Goal: Task Accomplishment & Management: Manage account settings

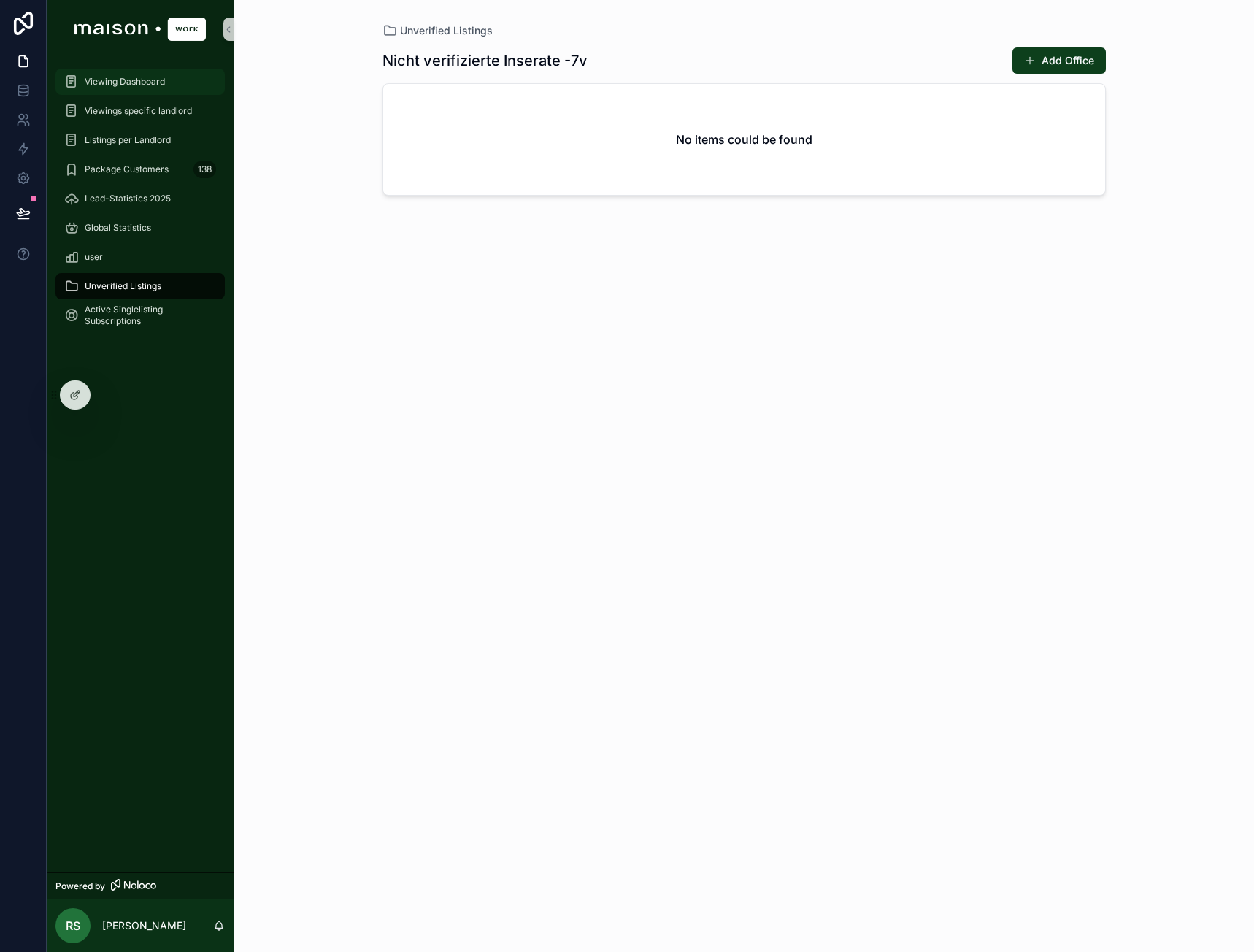
click at [147, 93] on div "Viewing Dashboard" at bounding box center [139, 81] width 151 height 24
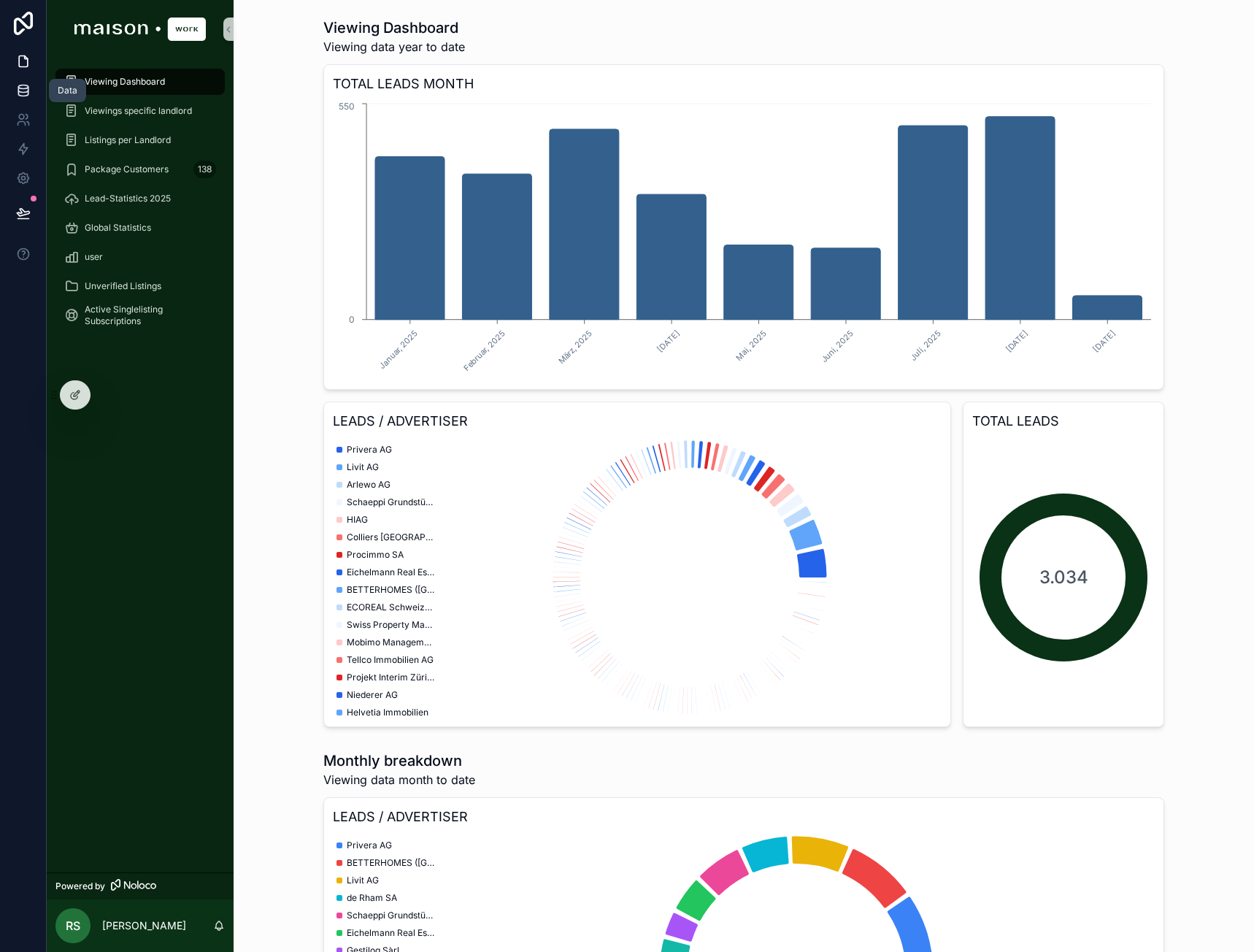
click at [33, 86] on link at bounding box center [23, 90] width 46 height 29
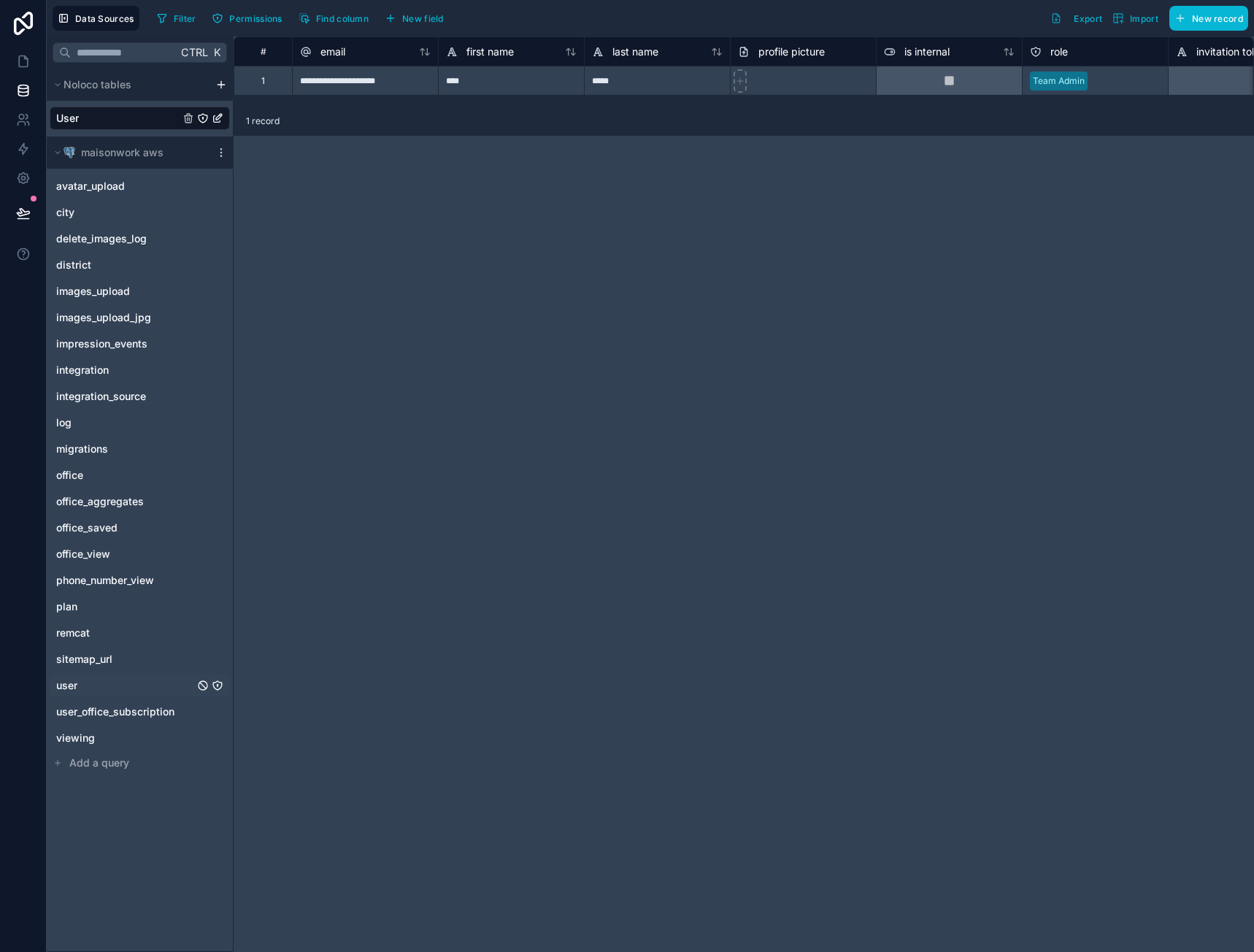
click at [81, 688] on div "user" at bounding box center [140, 685] width 180 height 24
